Goal: Transaction & Acquisition: Subscribe to service/newsletter

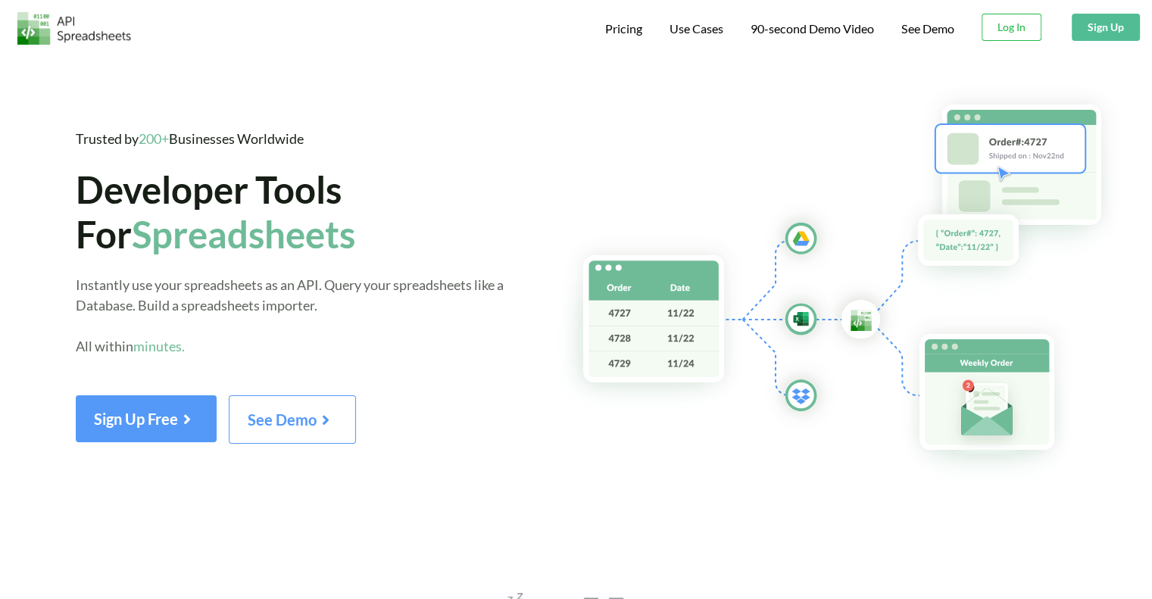
click at [1100, 35] on button "Sign Up" at bounding box center [1106, 27] width 68 height 27
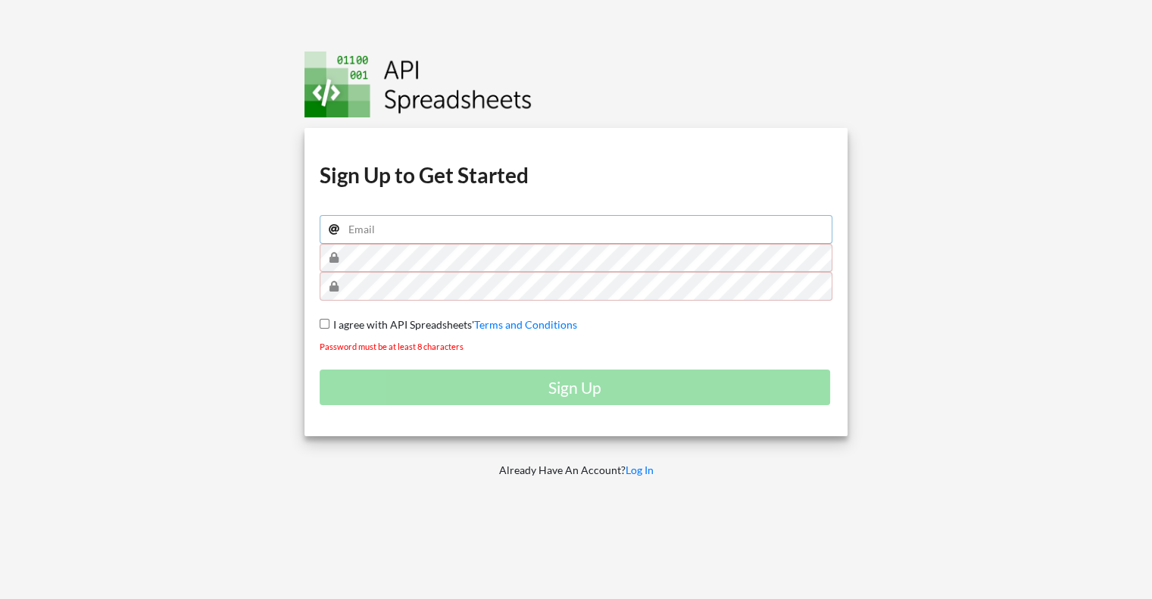
click at [393, 235] on input "email" at bounding box center [577, 229] width 514 height 29
type input "[EMAIL_ADDRESS][DOMAIN_NAME]"
click at [312, 273] on div "Download hidden Download hidden Download hidden Download hidden Sign Up to Get …" at bounding box center [576, 282] width 544 height 308
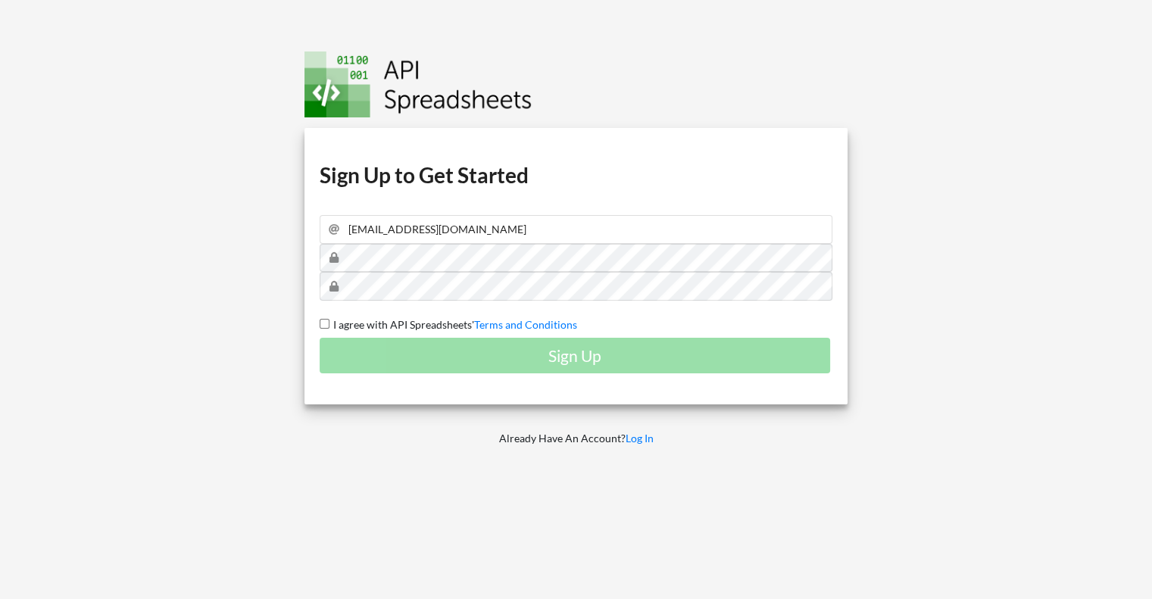
click at [328, 318] on div "Download hidden Download hidden Download hidden Download hidden Sign Up to Get …" at bounding box center [576, 266] width 544 height 276
click at [323, 323] on input "I agree with API Spreadsheets' Terms and Conditions" at bounding box center [325, 324] width 10 height 10
checkbox input "true"
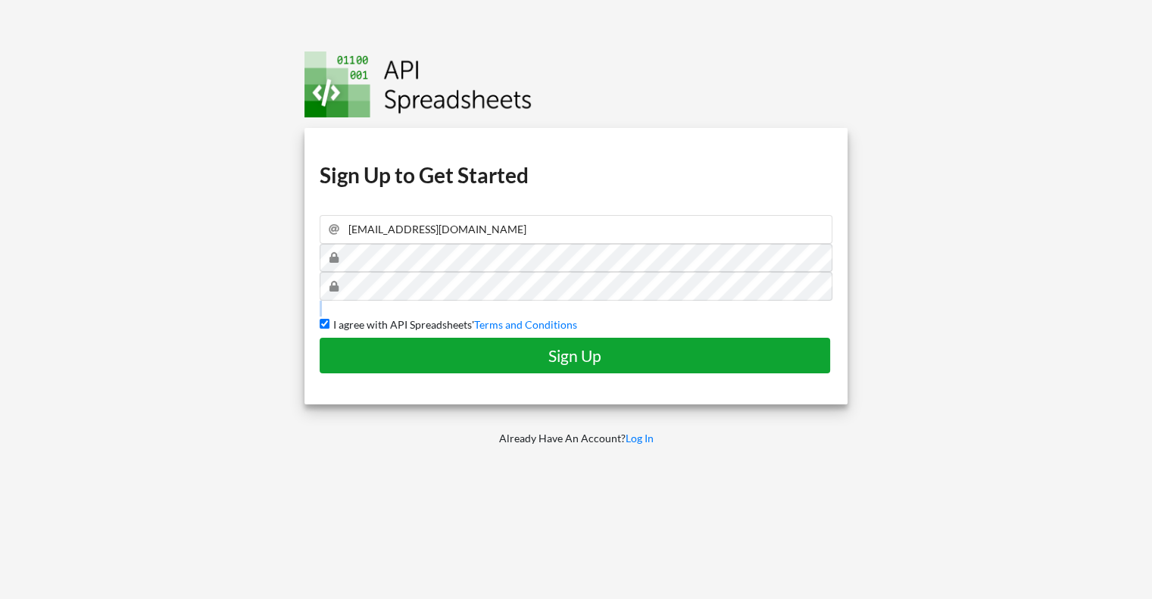
click at [384, 363] on h4 "Sign Up" at bounding box center [575, 355] width 479 height 19
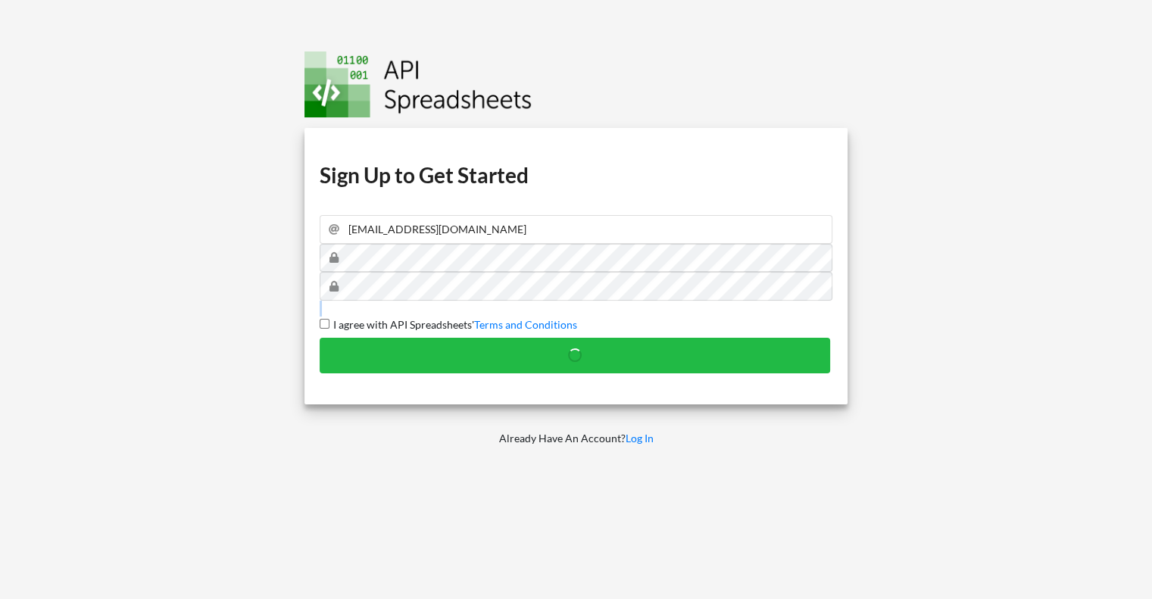
checkbox input "false"
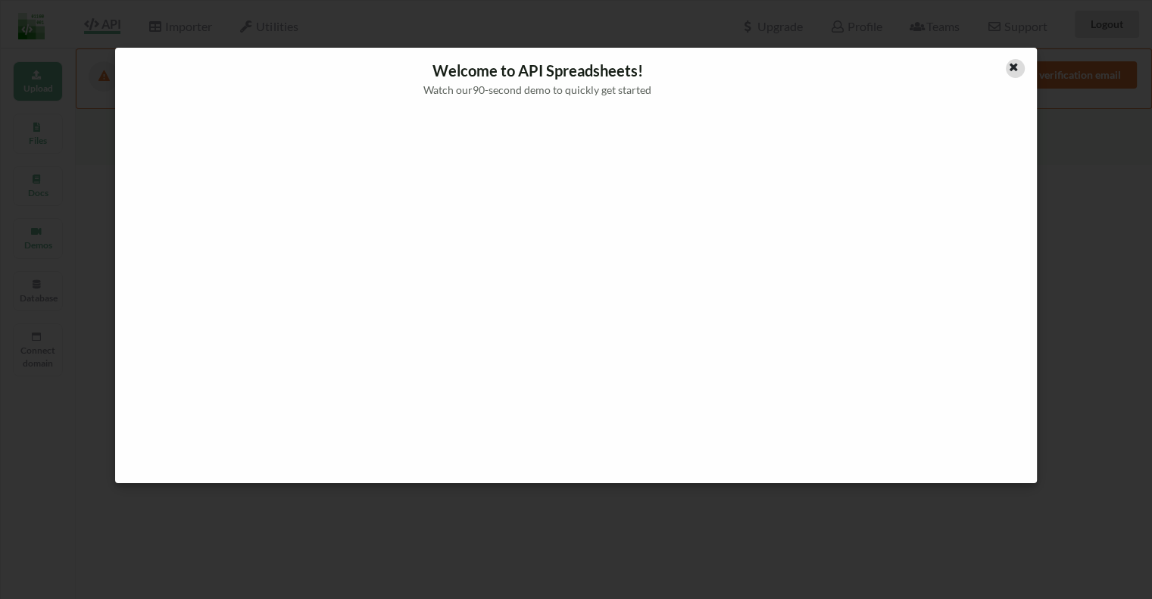
click at [1013, 70] on icon at bounding box center [1013, 65] width 13 height 11
